Goal: Task Accomplishment & Management: Use online tool/utility

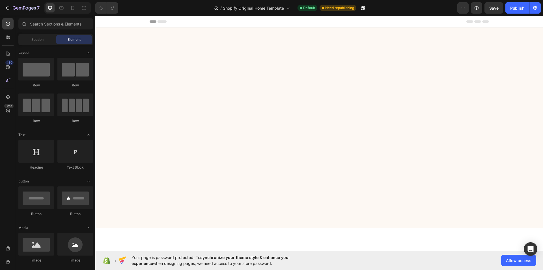
scroll to position [264, 0]
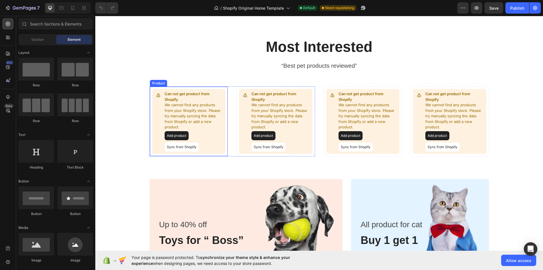
click at [176, 147] on button "Sync from Shopify" at bounding box center [182, 146] width 34 height 9
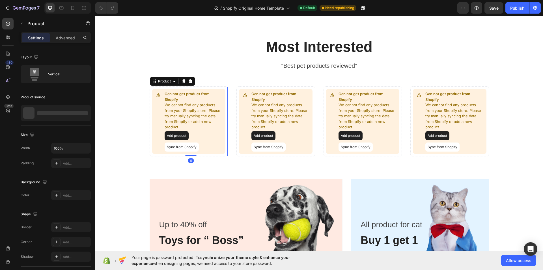
click at [180, 145] on button "Sync from Shopify" at bounding box center [182, 146] width 34 height 9
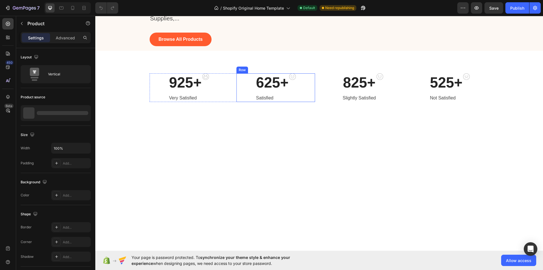
scroll to position [0, 0]
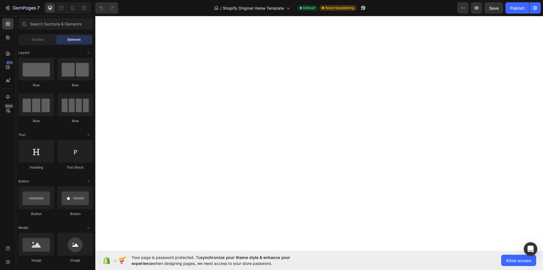
scroll to position [264, 0]
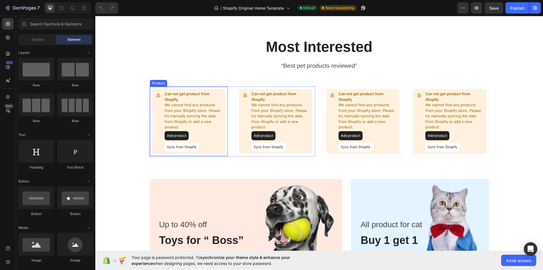
click at [176, 147] on button "Sync from Shopify" at bounding box center [182, 146] width 34 height 9
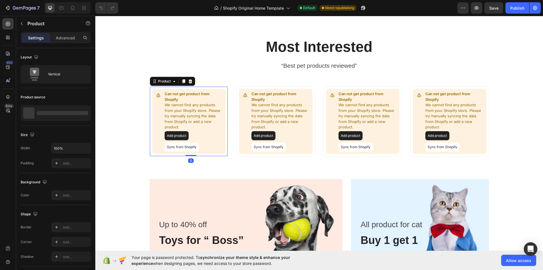
click at [176, 147] on button "Sync from Shopify" at bounding box center [182, 146] width 34 height 9
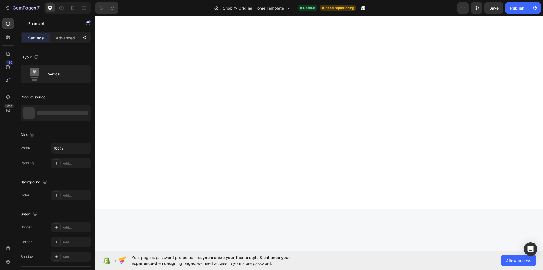
scroll to position [0, 0]
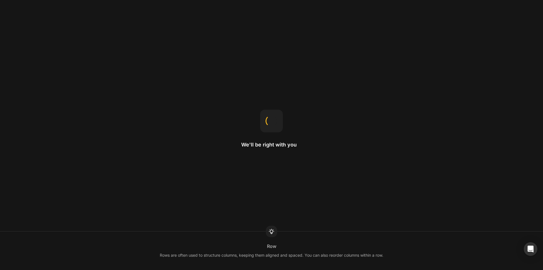
click at [445, 168] on div "We'll be right with you Row Rows are often used to structure columns, keeping t…" at bounding box center [271, 135] width 543 height 270
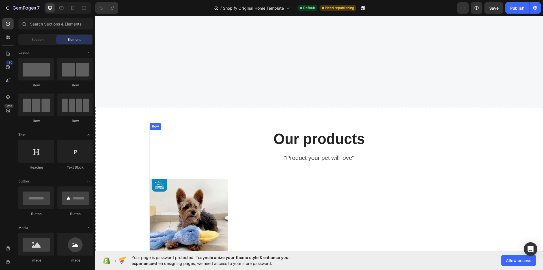
scroll to position [792, 0]
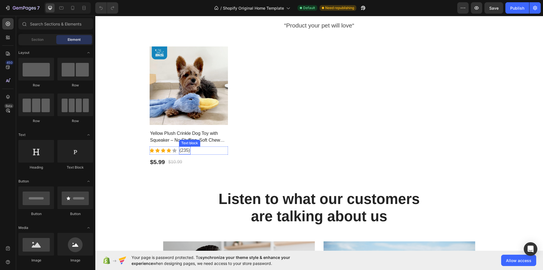
click at [184, 149] on p "(235)" at bounding box center [185, 150] width 10 height 7
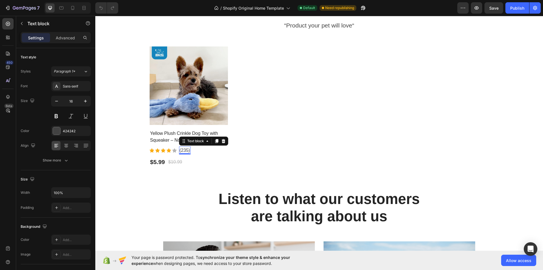
click at [185, 149] on p "(235)" at bounding box center [185, 150] width 10 height 7
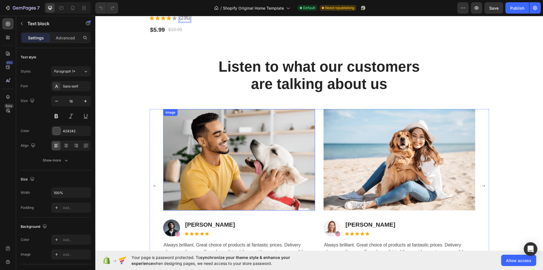
scroll to position [1056, 0]
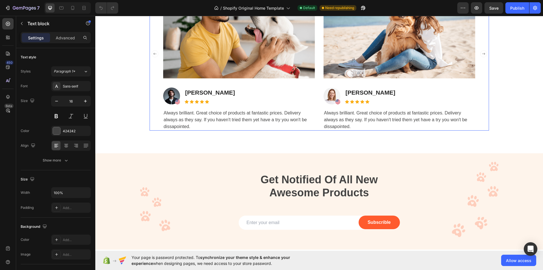
click at [481, 53] on icon "Carousel Next Arrow" at bounding box center [483, 53] width 7 height 7
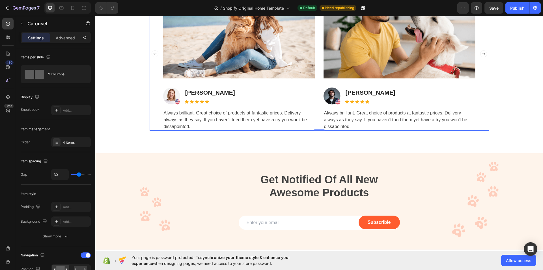
click at [481, 53] on icon "Carousel Next Arrow" at bounding box center [483, 53] width 7 height 7
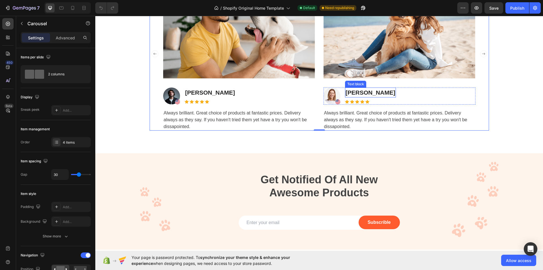
click at [374, 94] on p "[PERSON_NAME]" at bounding box center [371, 92] width 50 height 9
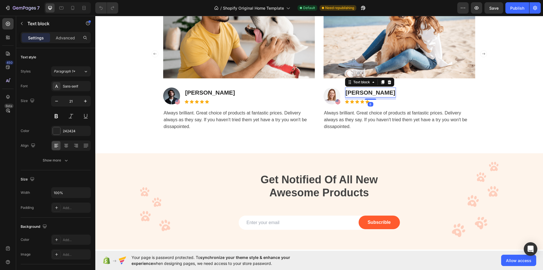
click at [378, 92] on p "[PERSON_NAME]" at bounding box center [371, 92] width 50 height 9
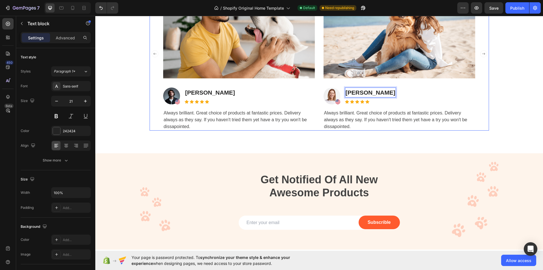
scroll to position [1262, 0]
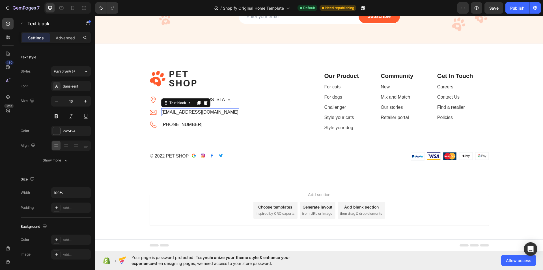
click at [177, 112] on p "[EMAIL_ADDRESS][DOMAIN_NAME]" at bounding box center [200, 112] width 77 height 7
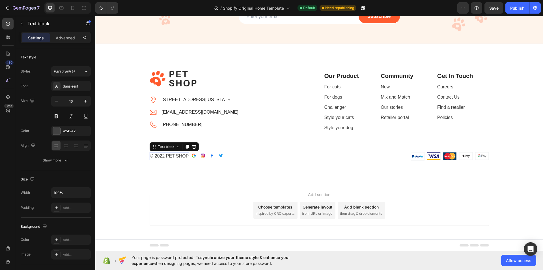
click at [162, 154] on p "© 2022 PET SHOP" at bounding box center [169, 155] width 39 height 7
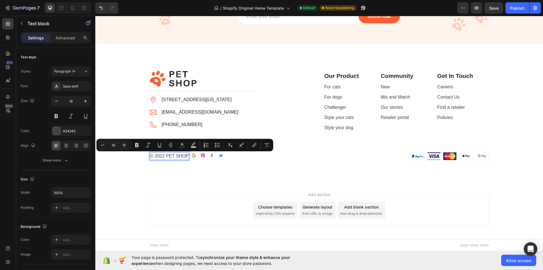
click at [160, 154] on p "© 2022 PET SHOP" at bounding box center [169, 155] width 39 height 7
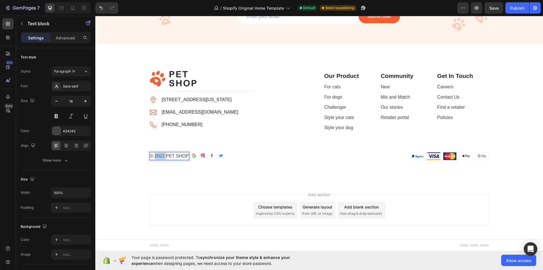
click at [160, 154] on p "© 2022 PET SHOP" at bounding box center [169, 155] width 39 height 7
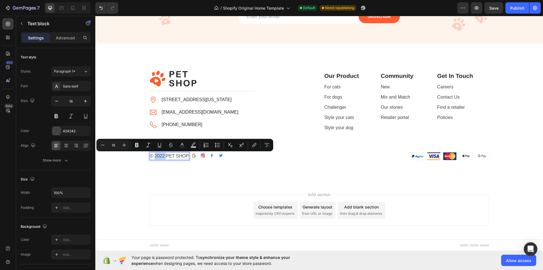
click at [162, 157] on p "© 2022 PET SHOP" at bounding box center [169, 155] width 39 height 7
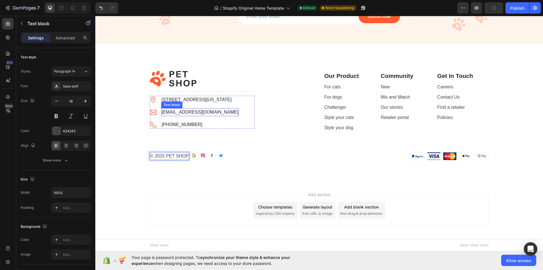
click at [179, 112] on p "[EMAIL_ADDRESS][DOMAIN_NAME]" at bounding box center [200, 112] width 77 height 7
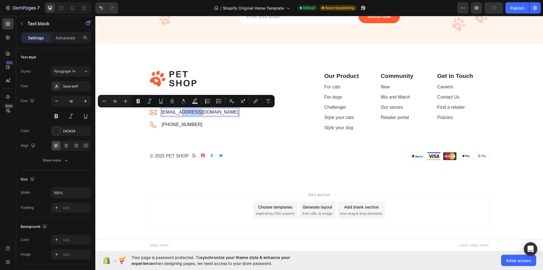
click at [186, 114] on p "[EMAIL_ADDRESS][DOMAIN_NAME]" at bounding box center [200, 112] width 77 height 7
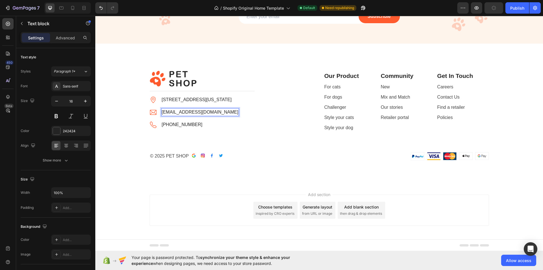
click at [176, 113] on p "[EMAIL_ADDRESS][DOMAIN_NAME]" at bounding box center [200, 112] width 77 height 7
click at [195, 113] on p "[EMAIL_ADDRESS][DOMAIN_NAME]" at bounding box center [200, 112] width 77 height 7
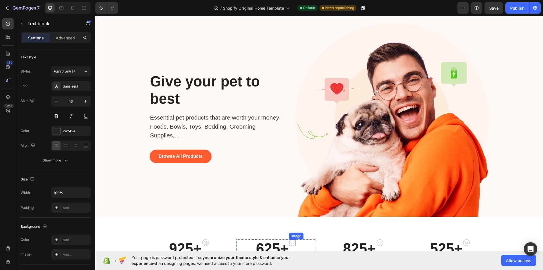
scroll to position [0, 0]
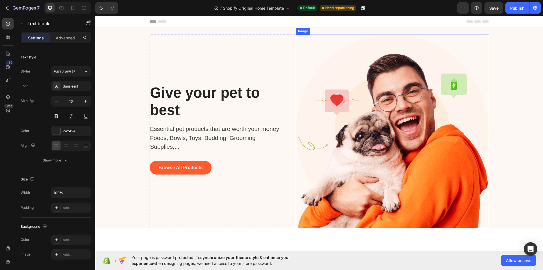
click at [481, 94] on img at bounding box center [392, 131] width 193 height 193
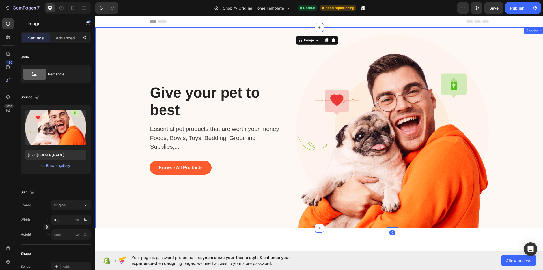
click at [530, 88] on div "Give your pet to best Heading Essential pet products that are worth your money:…" at bounding box center [319, 131] width 439 height 193
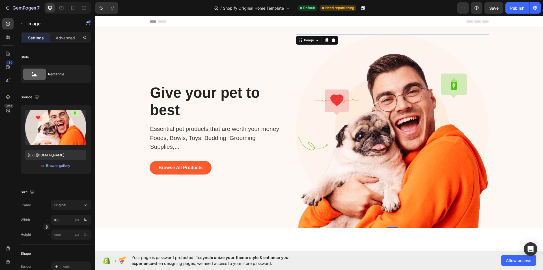
click at [476, 70] on img at bounding box center [392, 131] width 193 height 193
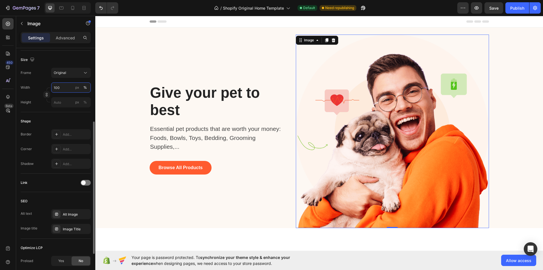
click at [60, 92] on input "100" at bounding box center [71, 87] width 40 height 10
click at [61, 101] on p "Full 100%" at bounding box center [69, 100] width 33 height 5
click at [66, 89] on input "100" at bounding box center [71, 87] width 40 height 10
click at [78, 100] on span "100%" at bounding box center [81, 100] width 9 height 5
click at [88, 74] on button "Original" at bounding box center [71, 73] width 40 height 10
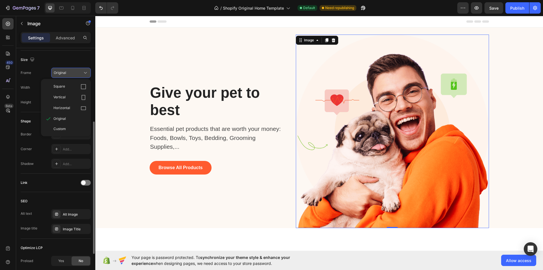
click at [87, 71] on icon at bounding box center [86, 73] width 6 height 6
click at [86, 71] on icon at bounding box center [86, 73] width 6 height 6
click at [153, 73] on div "Give your pet to best Heading Essential pet products that are worth your money:…" at bounding box center [219, 131] width 138 height 193
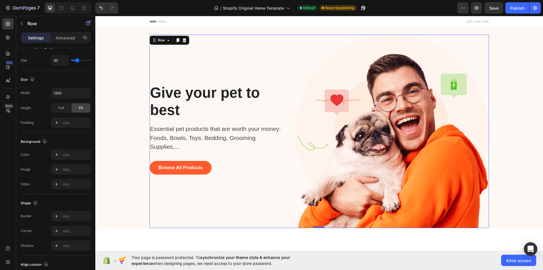
scroll to position [0, 0]
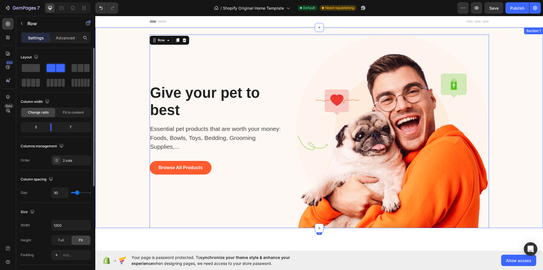
click at [129, 74] on div "Give your pet to best Heading Essential pet products that are worth your money:…" at bounding box center [319, 131] width 439 height 193
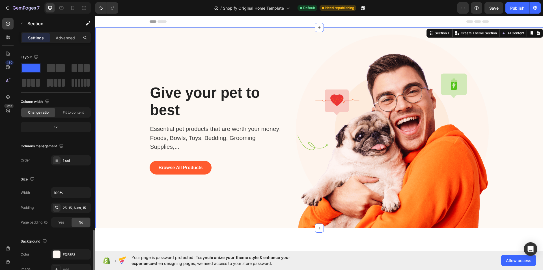
scroll to position [107, 0]
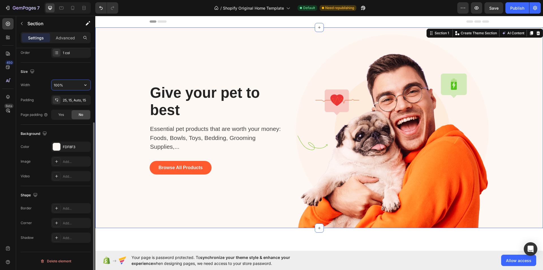
click at [61, 86] on input "100%" at bounding box center [70, 85] width 39 height 10
click at [90, 85] on button "button" at bounding box center [85, 85] width 10 height 10
click at [71, 111] on p "Default 1200px" at bounding box center [69, 109] width 32 height 5
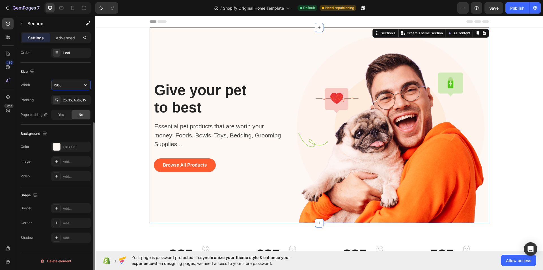
click at [62, 87] on input "1200" at bounding box center [70, 85] width 39 height 10
click at [62, 86] on input "1200" at bounding box center [70, 85] width 39 height 10
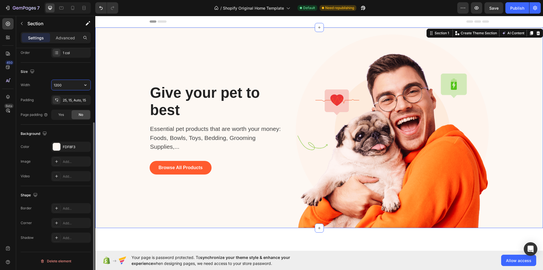
type input "12000"
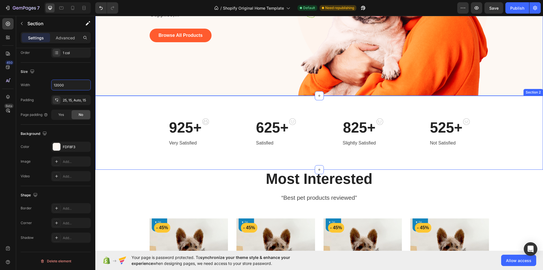
click at [121, 131] on div "925+ Heading Very Satisfied Text block Image Row 625+ Heading Satisfied Text bl…" at bounding box center [319, 132] width 439 height 29
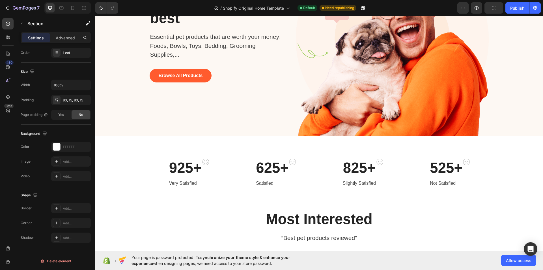
scroll to position [0, 0]
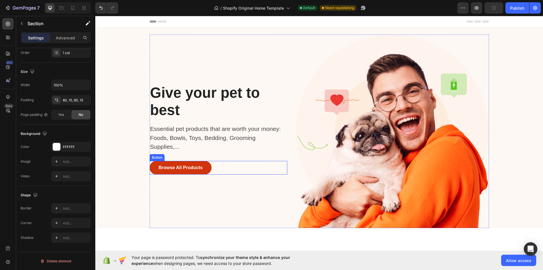
click at [205, 170] on button "Browse All Products" at bounding box center [181, 168] width 62 height 14
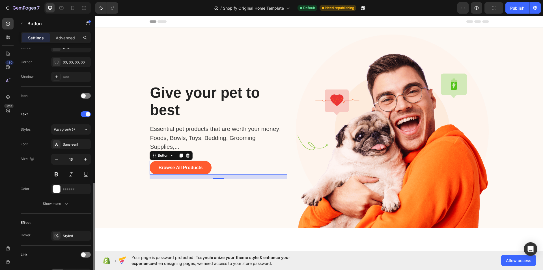
scroll to position [168, 0]
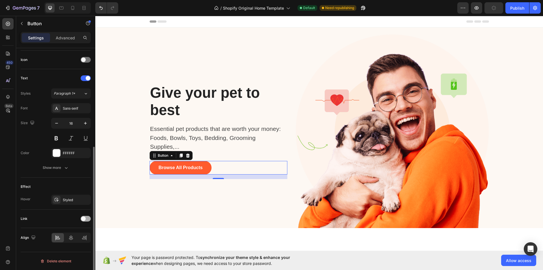
click at [84, 218] on span at bounding box center [83, 218] width 5 height 5
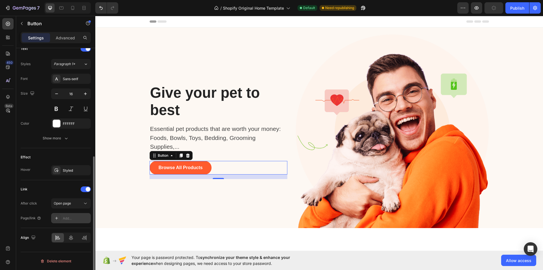
click at [67, 218] on div "Add..." at bounding box center [76, 218] width 27 height 5
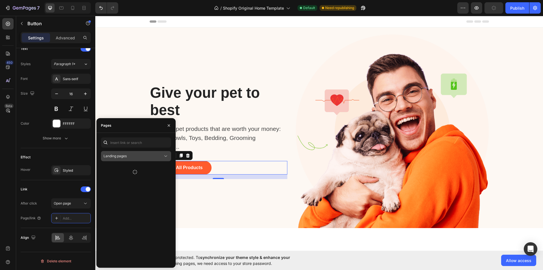
click at [162, 157] on div "Landing pages" at bounding box center [133, 155] width 59 height 5
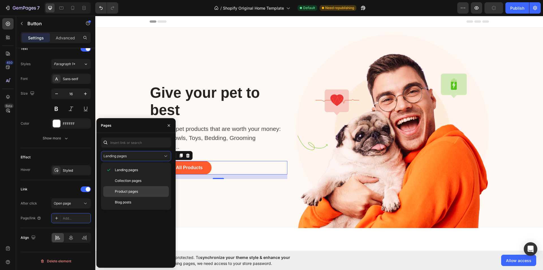
click at [142, 191] on p "Product pages" at bounding box center [140, 191] width 51 height 5
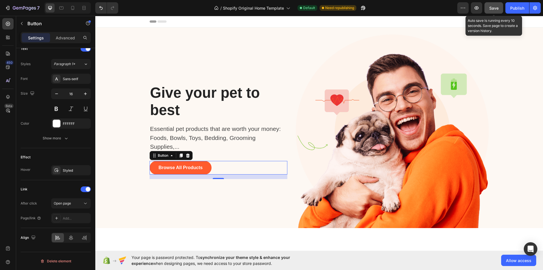
click at [493, 7] on span "Save" at bounding box center [493, 8] width 9 height 5
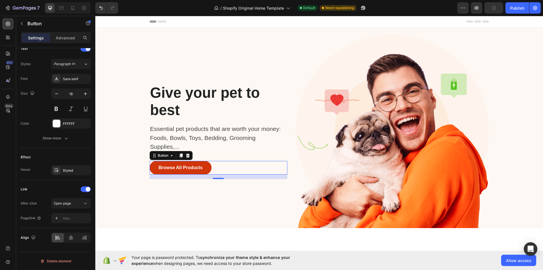
click at [207, 164] on button "Browse All Products" at bounding box center [181, 168] width 62 height 14
click at [86, 204] on icon at bounding box center [86, 203] width 6 height 6
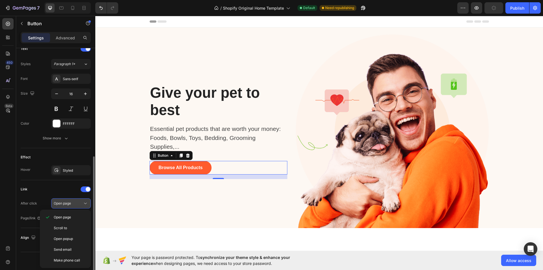
click at [82, 205] on div "Open page" at bounding box center [68, 203] width 29 height 5
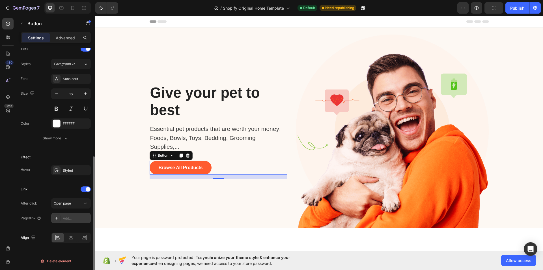
click at [74, 222] on div "Add..." at bounding box center [71, 218] width 40 height 10
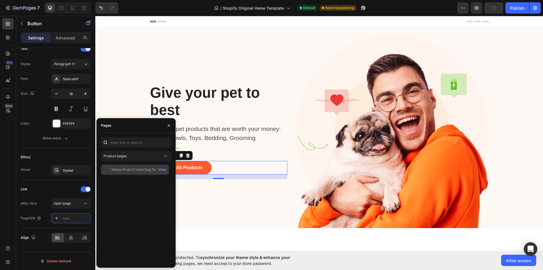
click at [109, 168] on div at bounding box center [107, 169] width 8 height 5
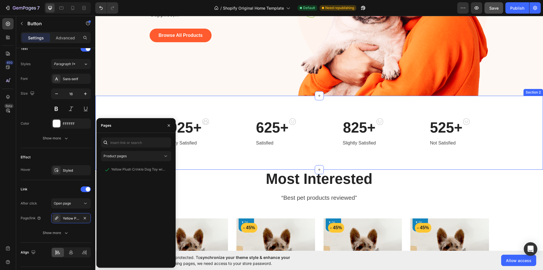
scroll to position [0, 0]
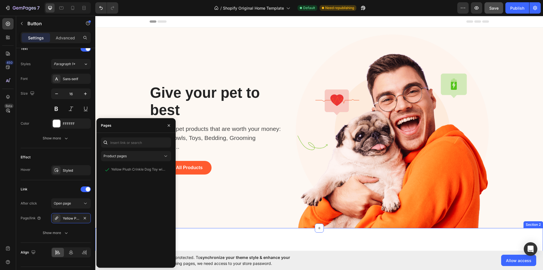
click at [429, 243] on div "925+ Heading Very Satisfied Text block Image Row 625+ Heading Satisfied Text bl…" at bounding box center [319, 265] width 448 height 74
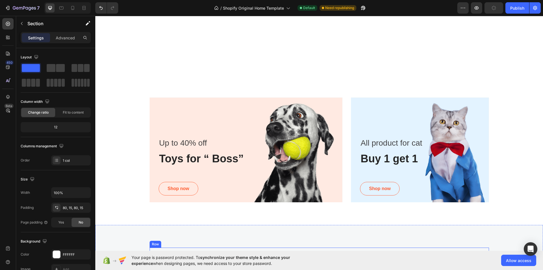
scroll to position [528, 0]
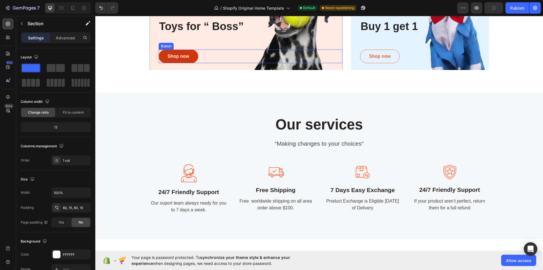
click at [192, 54] on button "Shop now" at bounding box center [179, 57] width 40 height 14
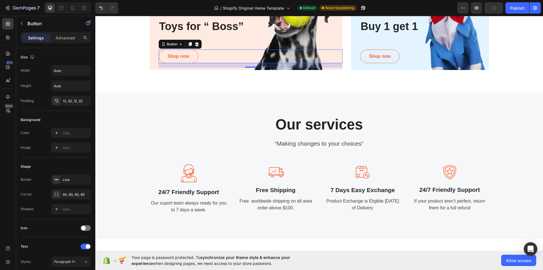
scroll to position [168, 0]
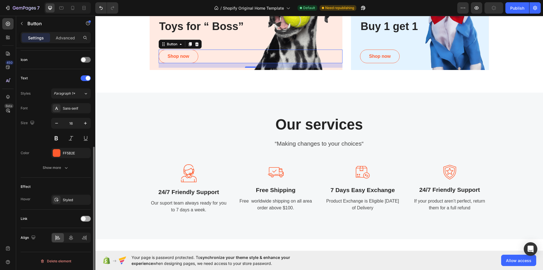
click at [84, 220] on span at bounding box center [83, 218] width 5 height 5
click at [72, 246] on div "Add..." at bounding box center [76, 247] width 27 height 5
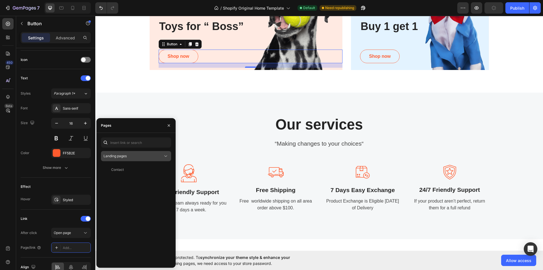
click at [155, 157] on div "Landing pages" at bounding box center [133, 155] width 59 height 5
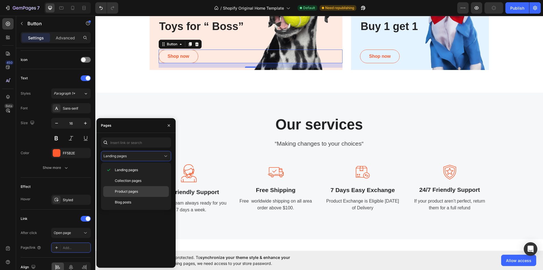
click at [129, 190] on span "Product pages" at bounding box center [126, 191] width 23 height 5
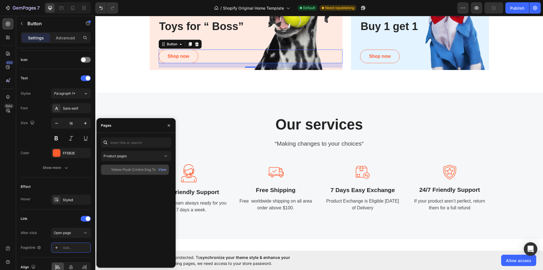
click at [118, 170] on div "Yellow Plush Crinkle Dog Toy with Squeaker – No Stuffing, Soft Chew Toy for Sma…" at bounding box center [138, 169] width 54 height 5
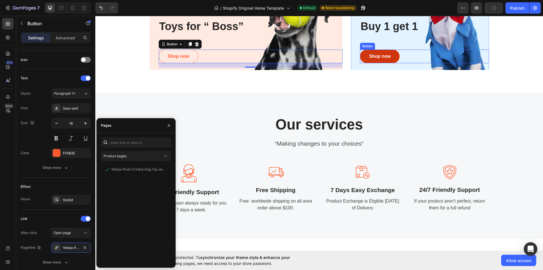
click at [391, 56] on button "Shop now" at bounding box center [380, 57] width 40 height 14
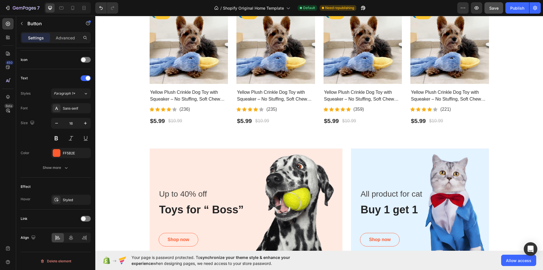
scroll to position [477, 0]
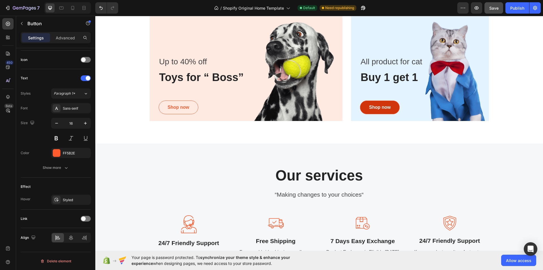
click at [394, 107] on button "Shop now" at bounding box center [380, 107] width 40 height 14
click at [84, 218] on span at bounding box center [83, 218] width 5 height 5
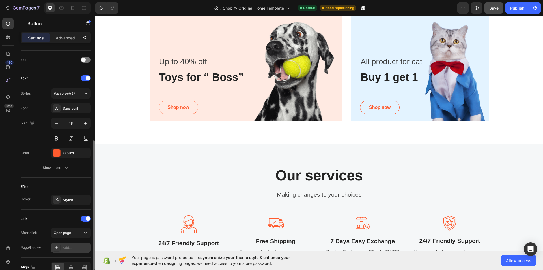
click at [73, 242] on div "Add..." at bounding box center [71, 247] width 40 height 10
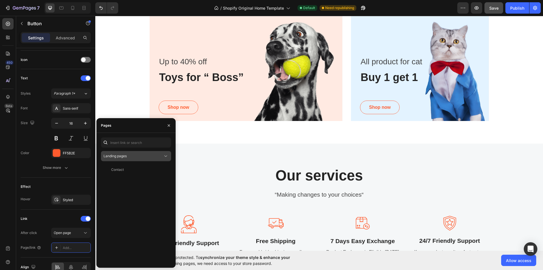
drag, startPoint x: 144, startPoint y: 156, endPoint x: 144, endPoint y: 159, distance: 3.7
click at [144, 155] on div "Landing pages" at bounding box center [133, 155] width 59 height 5
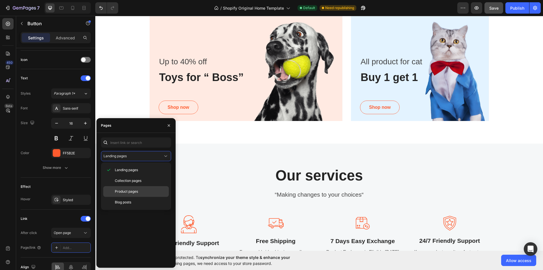
click at [133, 197] on div "Product pages" at bounding box center [136, 202] width 66 height 11
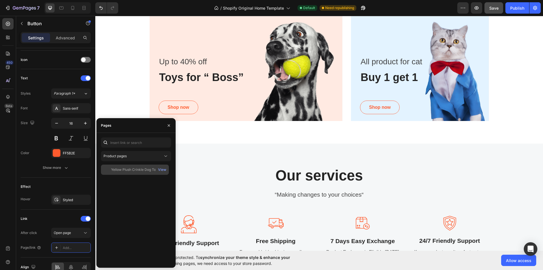
click at [124, 171] on div "Yellow Plush Crinkle Dog Toy with Squeaker – No Stuffing, Soft Chew Toy for Sma…" at bounding box center [138, 169] width 54 height 5
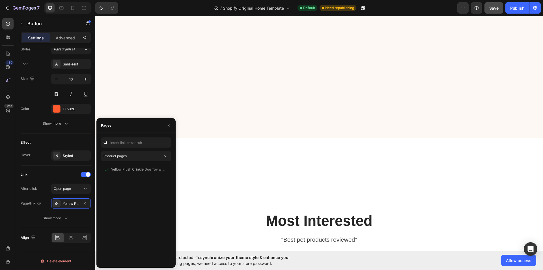
scroll to position [0, 0]
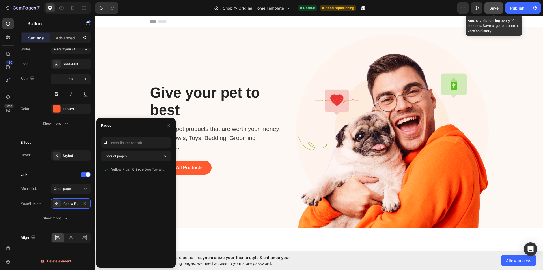
click at [490, 5] on div "Save" at bounding box center [493, 8] width 9 height 6
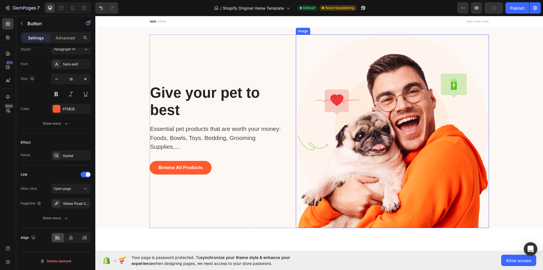
scroll to position [132, 0]
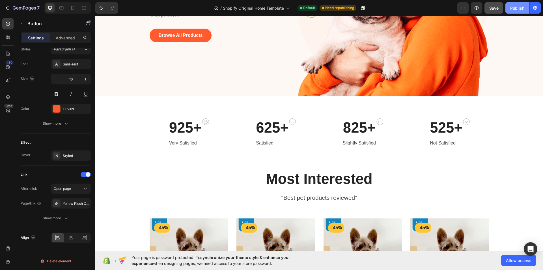
click at [520, 8] on div "Publish" at bounding box center [517, 8] width 14 height 6
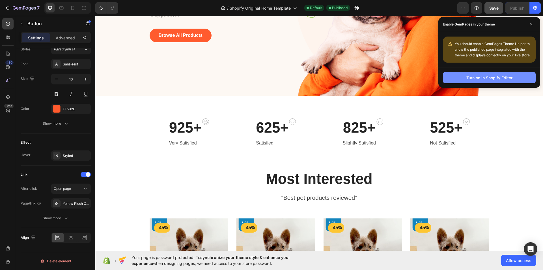
click at [485, 81] on button "Turn on in Shopify Editor" at bounding box center [489, 77] width 93 height 11
